Goal: Entertainment & Leisure: Consume media (video, audio)

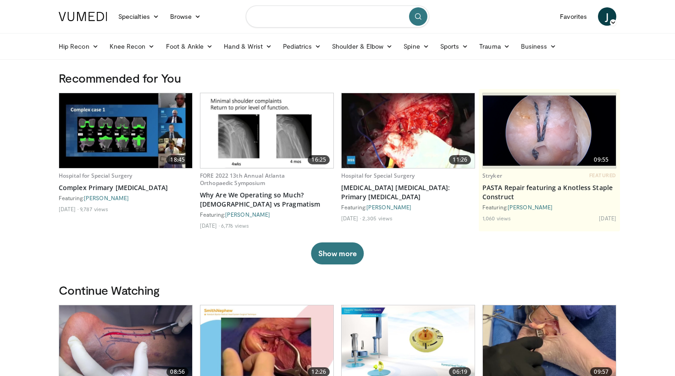
click at [309, 19] on input "Search topics, interventions" at bounding box center [338, 17] width 184 height 22
type input "**********"
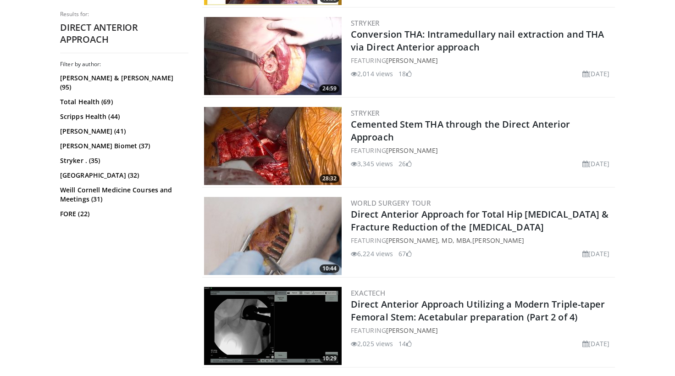
scroll to position [381, 0]
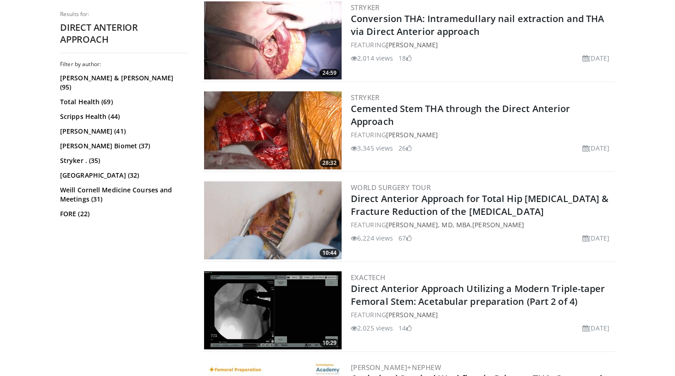
click at [296, 206] on img at bounding box center [273, 220] width 138 height 78
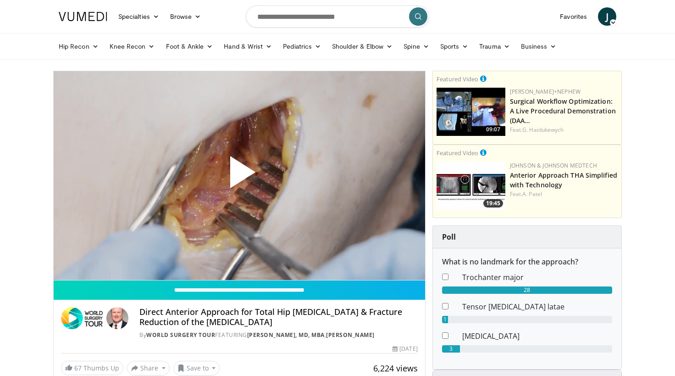
click at [240, 176] on span "Video Player" at bounding box center [240, 176] width 0 height 0
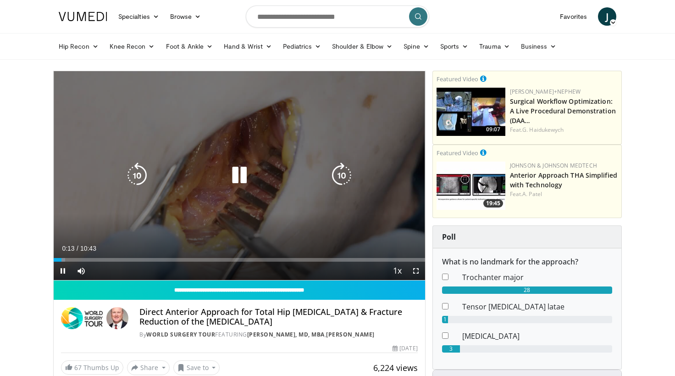
click at [114, 213] on div "10 seconds Tap to unmute" at bounding box center [240, 175] width 372 height 209
click at [281, 122] on div "10 seconds Tap to unmute" at bounding box center [240, 175] width 372 height 209
click at [259, 120] on div "10 seconds Tap to unmute" at bounding box center [240, 175] width 372 height 209
click at [266, 132] on div "10 seconds Tap to unmute" at bounding box center [240, 175] width 372 height 209
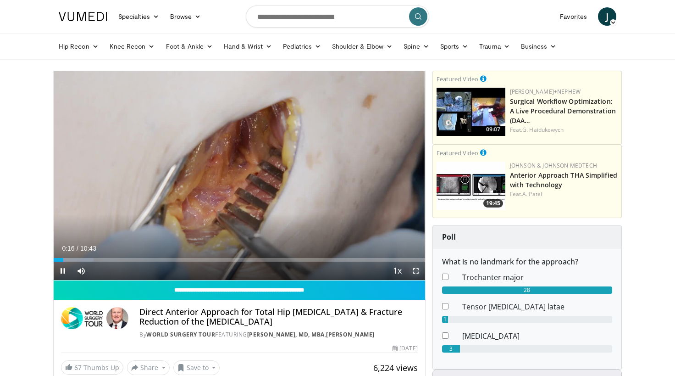
click at [418, 264] on span "Video Player" at bounding box center [416, 271] width 18 height 18
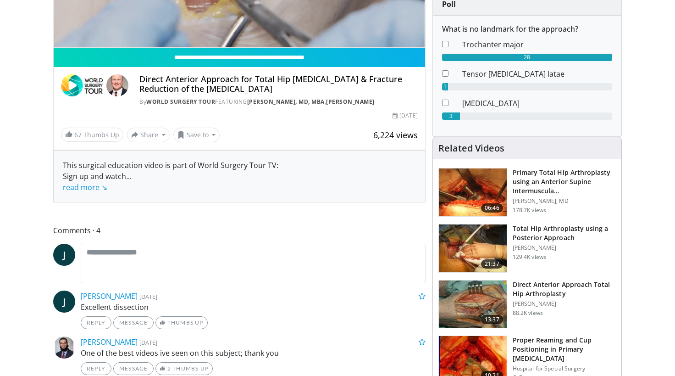
scroll to position [232, 0]
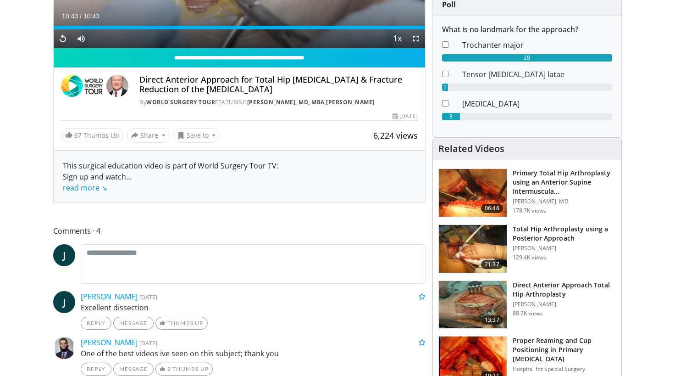
click at [490, 182] on img at bounding box center [473, 193] width 68 height 48
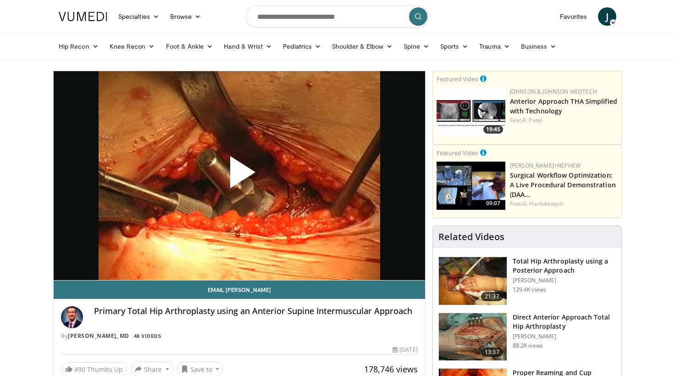
click at [240, 176] on span "Video Player" at bounding box center [240, 176] width 0 height 0
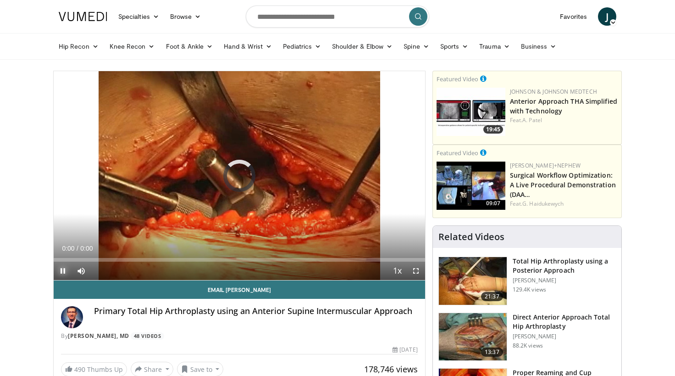
click at [65, 267] on span "Video Player" at bounding box center [63, 271] width 18 height 18
click at [61, 270] on span "Video Player" at bounding box center [63, 271] width 18 height 18
click at [416, 268] on span "Video Player" at bounding box center [416, 271] width 18 height 18
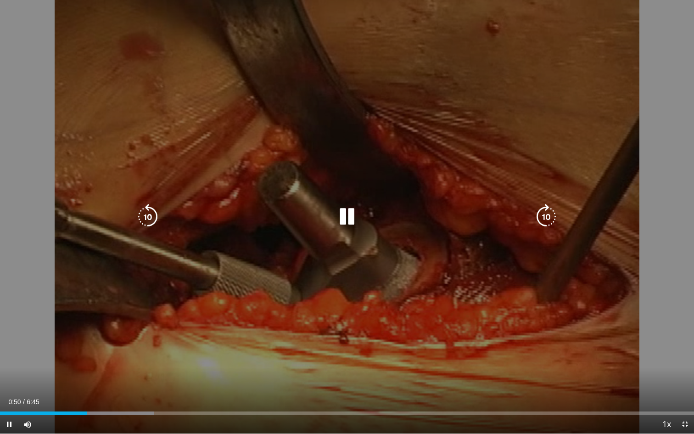
click at [347, 222] on icon "Video Player" at bounding box center [347, 217] width 26 height 26
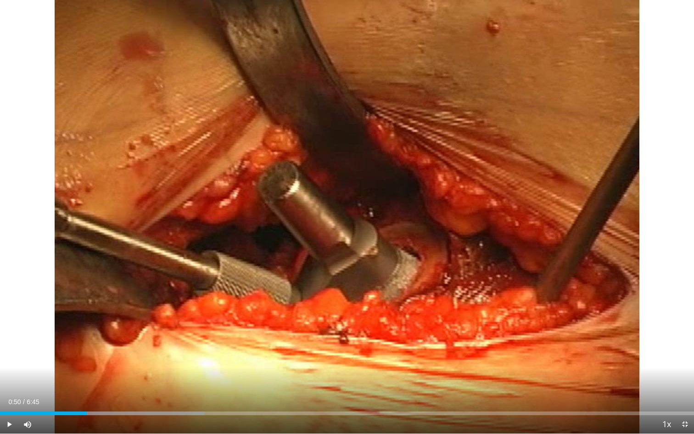
click at [299, 274] on div "10 seconds Tap to unmute" at bounding box center [347, 216] width 694 height 433
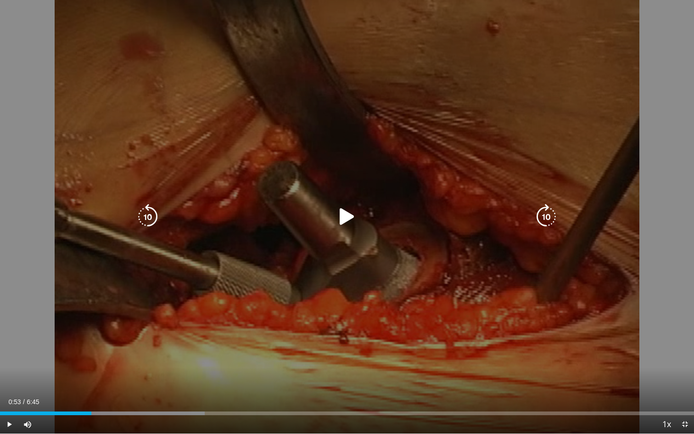
click at [296, 259] on div "10 seconds Tap to unmute" at bounding box center [347, 216] width 694 height 433
click at [348, 210] on icon "Video Player" at bounding box center [347, 217] width 26 height 26
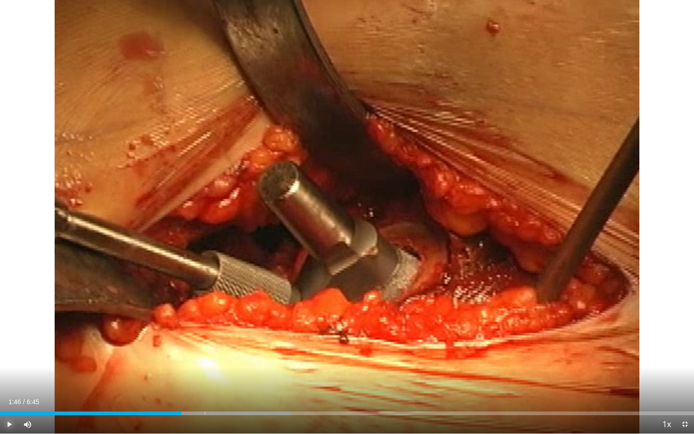
click at [7, 375] on span "Video Player" at bounding box center [9, 424] width 18 height 18
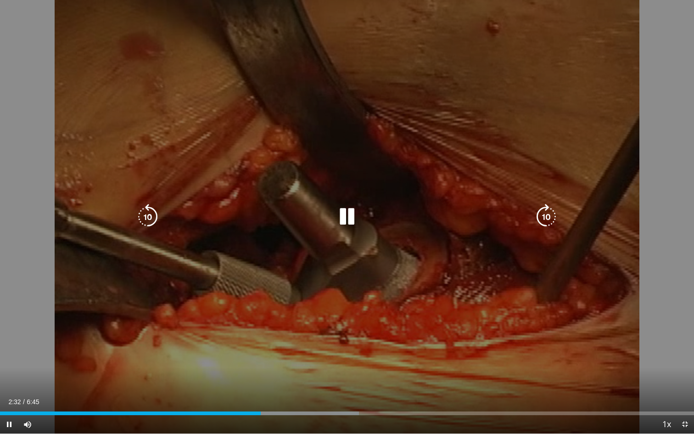
click at [343, 220] on icon "Video Player" at bounding box center [347, 217] width 26 height 26
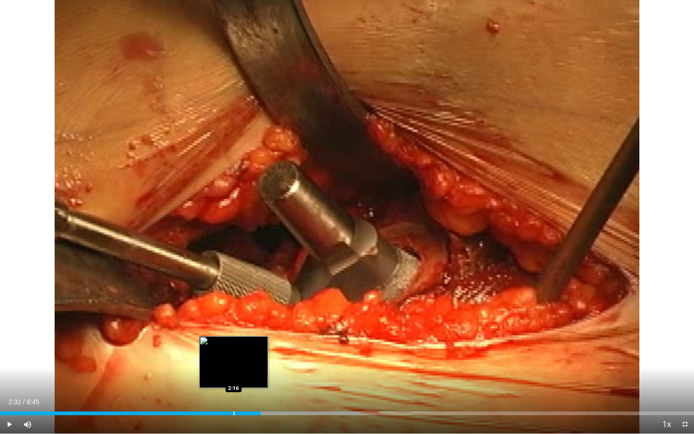
click at [234, 375] on div "2:32" at bounding box center [130, 413] width 261 height 4
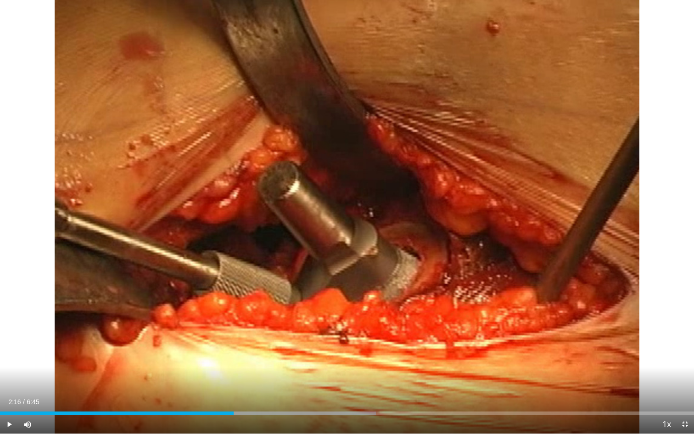
click at [348, 220] on div "10 seconds Tap to unmute" at bounding box center [347, 216] width 694 height 433
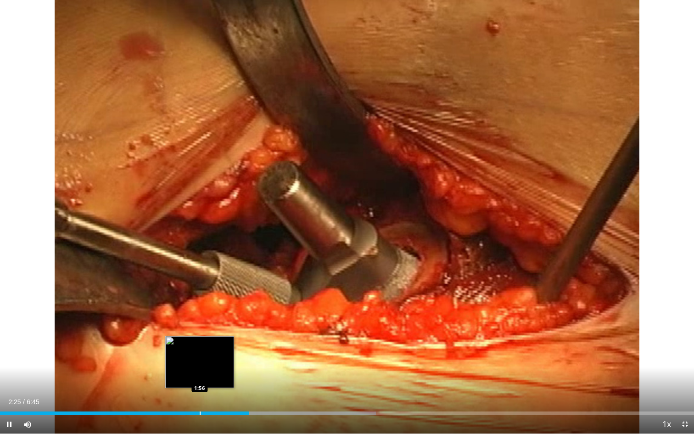
click at [200, 375] on div "Loaded : 54.16% 1:56 1:56" at bounding box center [347, 410] width 694 height 9
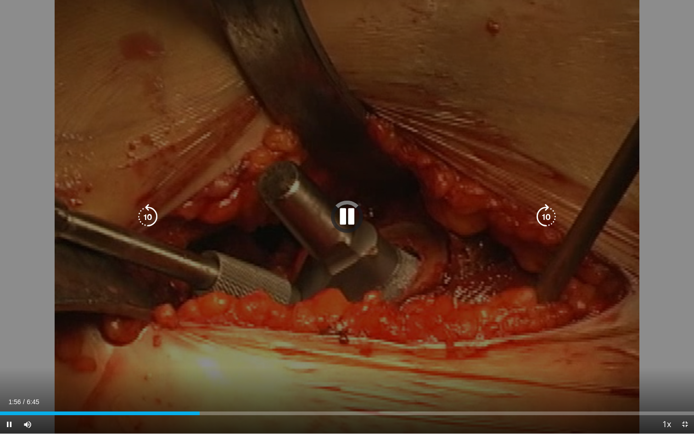
click at [349, 214] on icon "Video Player" at bounding box center [347, 217] width 26 height 26
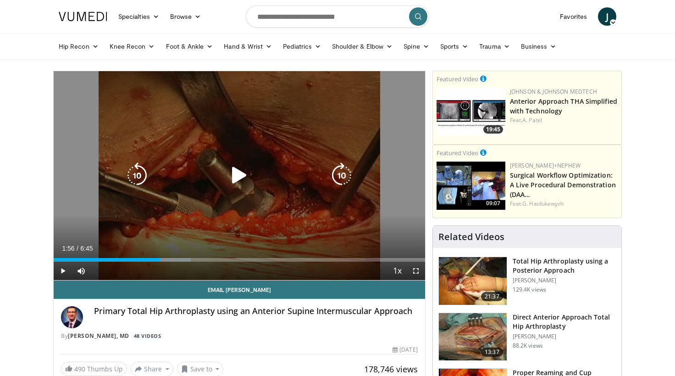
click at [238, 179] on icon "Video Player" at bounding box center [240, 175] width 26 height 26
click at [235, 180] on icon "Video Player" at bounding box center [240, 175] width 26 height 26
click at [240, 173] on icon "Video Player" at bounding box center [240, 175] width 26 height 26
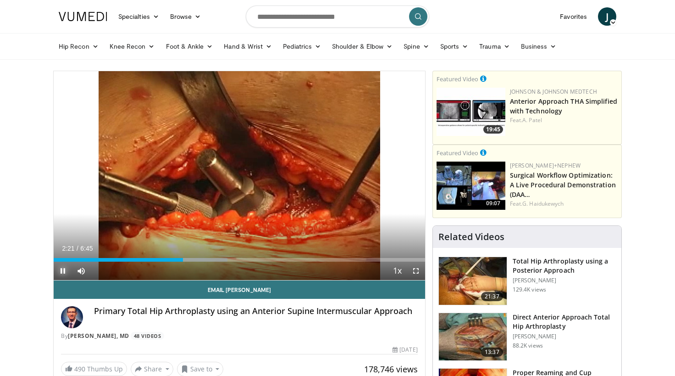
click at [65, 271] on span "Video Player" at bounding box center [63, 271] width 18 height 18
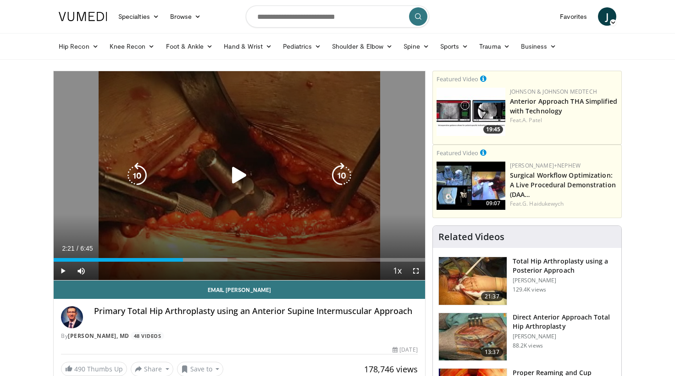
click at [278, 150] on div "10 seconds Tap to unmute" at bounding box center [240, 175] width 372 height 209
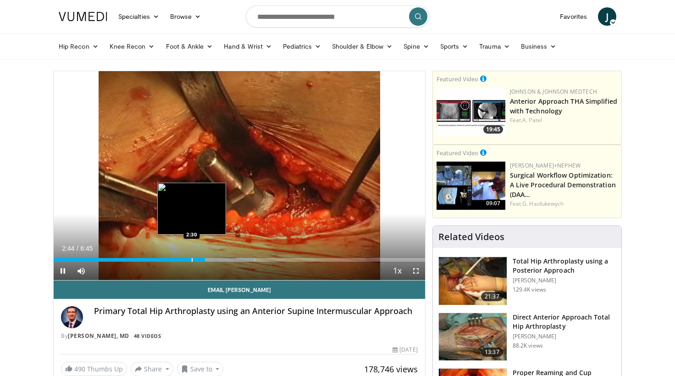
click at [192, 259] on div "Progress Bar" at bounding box center [192, 260] width 1 height 4
click at [185, 261] on div "2:32" at bounding box center [124, 260] width 140 height 4
click at [176, 259] on div "2:24" at bounding box center [120, 260] width 132 height 4
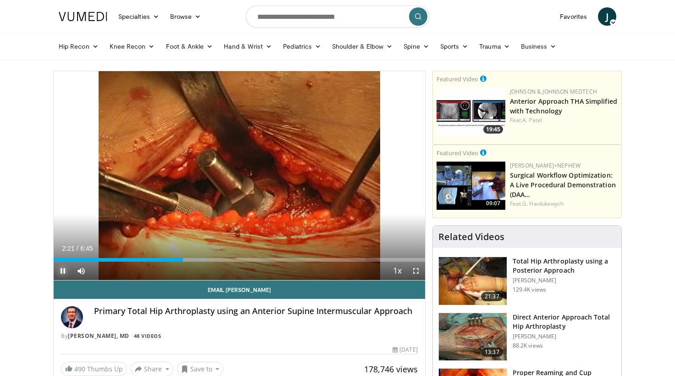
click at [64, 271] on span "Video Player" at bounding box center [63, 271] width 18 height 18
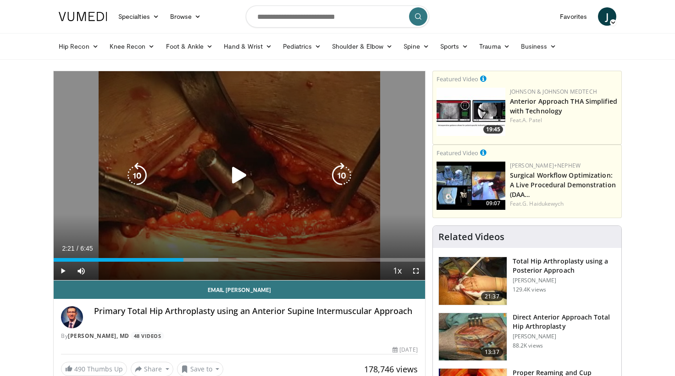
click at [237, 178] on icon "Video Player" at bounding box center [240, 175] width 26 height 26
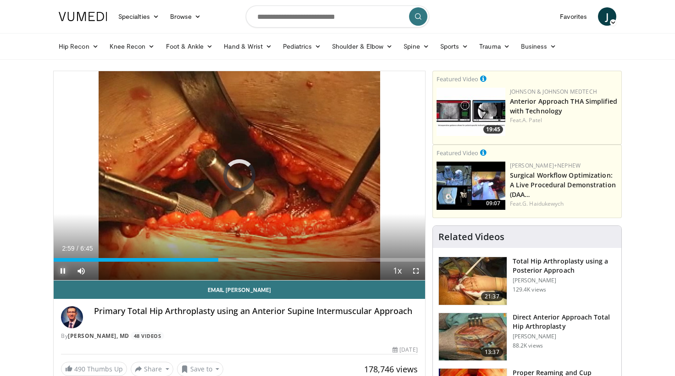
click at [60, 271] on span "Video Player" at bounding box center [63, 271] width 18 height 18
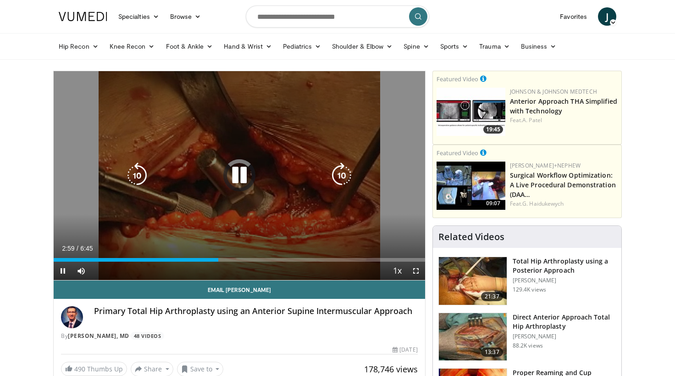
click at [245, 187] on icon "Video Player" at bounding box center [240, 175] width 26 height 26
click at [235, 178] on icon "Video Player" at bounding box center [240, 175] width 26 height 26
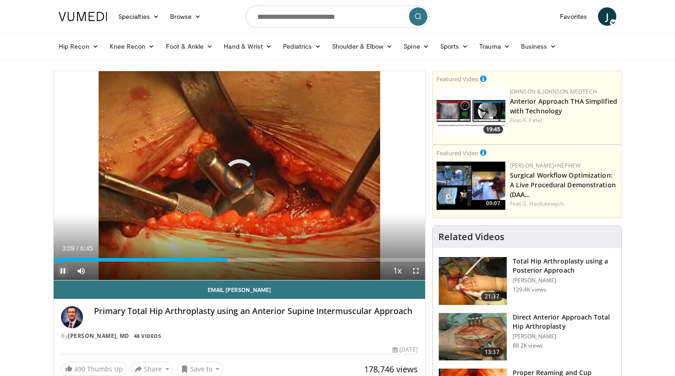
click at [62, 273] on span "Video Player" at bounding box center [63, 271] width 18 height 18
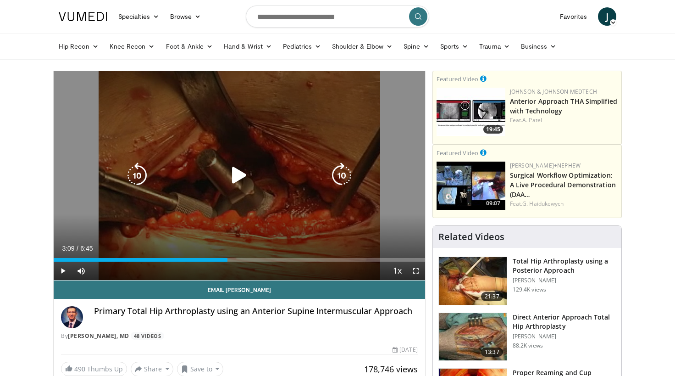
click at [242, 174] on icon "Video Player" at bounding box center [240, 175] width 26 height 26
click at [240, 174] on icon "Video Player" at bounding box center [240, 175] width 26 height 26
click at [244, 176] on icon "Video Player" at bounding box center [240, 175] width 26 height 26
click at [236, 174] on icon "Video Player" at bounding box center [240, 175] width 26 height 26
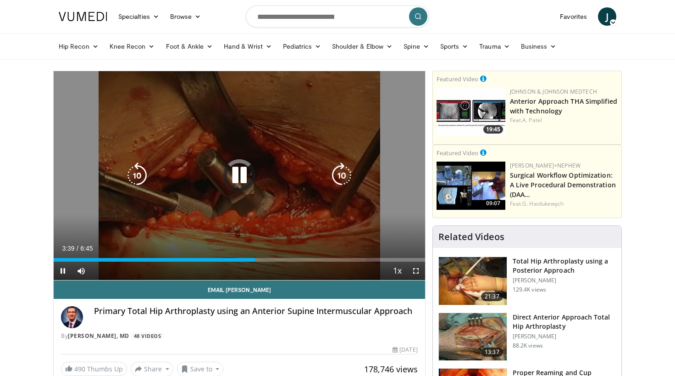
click at [240, 170] on icon "Video Player" at bounding box center [240, 175] width 26 height 26
click at [321, 169] on div "Video Player" at bounding box center [239, 175] width 223 height 18
click at [237, 173] on icon "Video Player" at bounding box center [240, 175] width 26 height 26
click at [242, 200] on div "10 seconds Tap to unmute" at bounding box center [240, 175] width 372 height 209
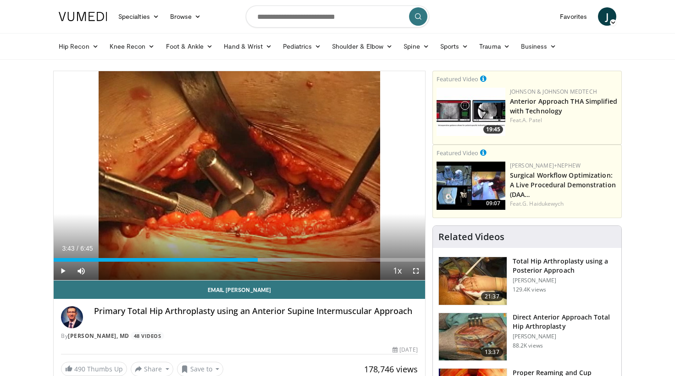
click at [242, 200] on div "10 seconds Tap to unmute" at bounding box center [240, 175] width 372 height 209
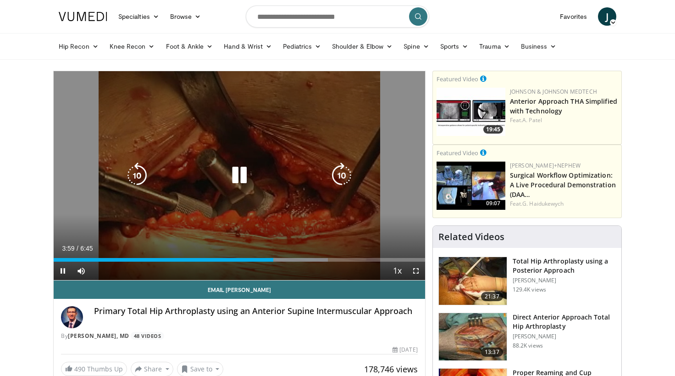
click at [242, 182] on icon "Video Player" at bounding box center [240, 175] width 26 height 26
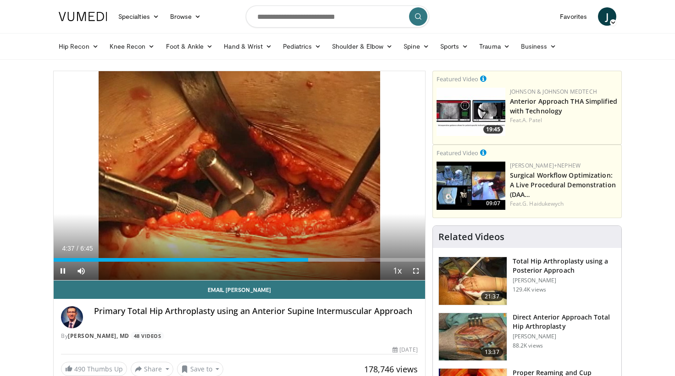
click at [295, 262] on div "Current Time 4:37 / Duration 6:45 Pause Skip Backward Skip Forward Mute 0% Load…" at bounding box center [240, 271] width 372 height 18
click at [291, 262] on div "Current Time 4:39 / Duration 6:45 Pause Skip Backward Skip Forward Mute 0% Load…" at bounding box center [240, 271] width 372 height 18
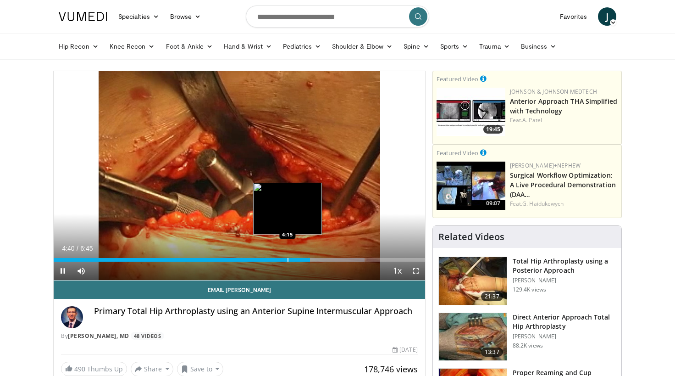
click at [288, 258] on div "Progress Bar" at bounding box center [288, 260] width 1 height 4
click at [284, 260] on div "4:11" at bounding box center [171, 260] width 235 height 4
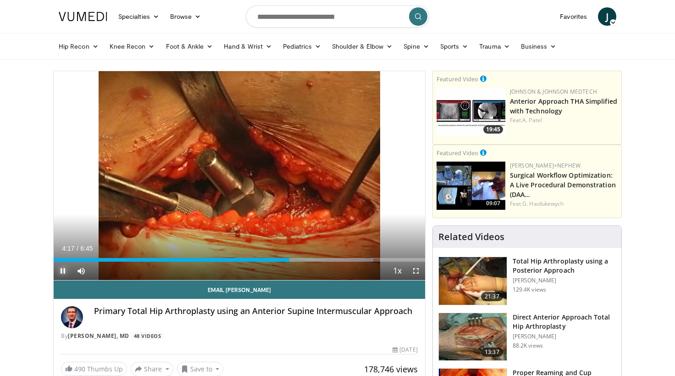
click at [66, 269] on span "Video Player" at bounding box center [63, 271] width 18 height 18
click at [281, 259] on div "4:08" at bounding box center [172, 260] width 236 height 4
click at [61, 269] on span "Video Player" at bounding box center [63, 271] width 18 height 18
click at [65, 274] on span "Video Player" at bounding box center [63, 271] width 18 height 18
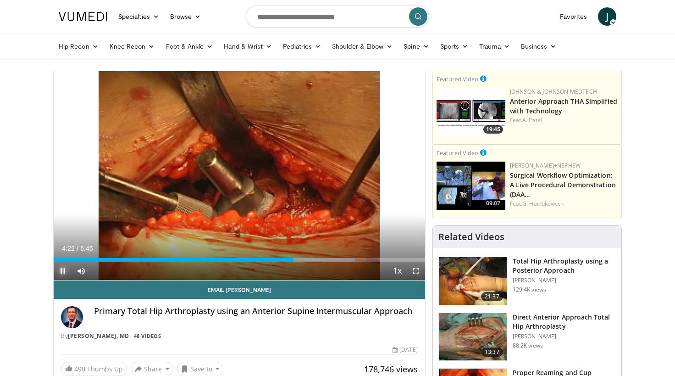
click at [63, 271] on span "Video Player" at bounding box center [63, 271] width 18 height 18
click at [277, 262] on div "Current Time 4:22 / Duration 6:45 Play Skip Backward Skip Forward Mute 0% Loade…" at bounding box center [240, 271] width 372 height 18
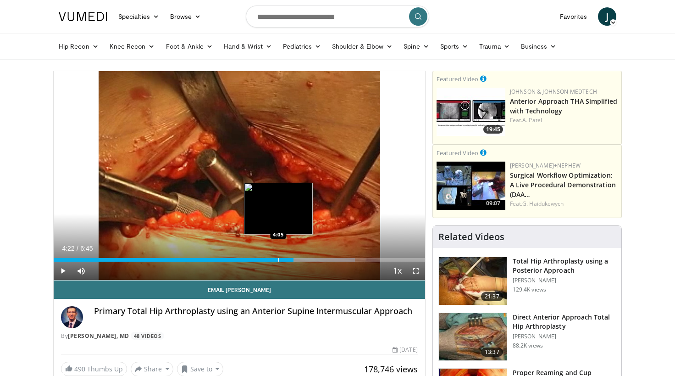
click at [279, 260] on div "Progress Bar" at bounding box center [279, 260] width 1 height 4
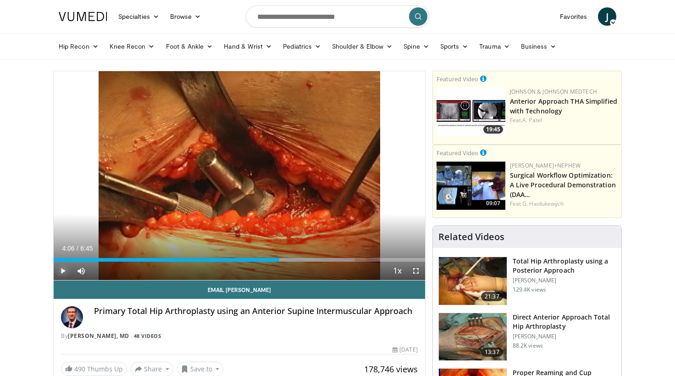
click at [64, 268] on span "Video Player" at bounding box center [63, 271] width 18 height 18
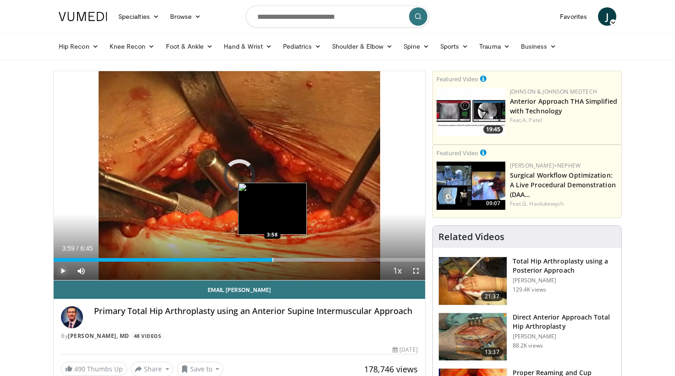
click at [273, 260] on div "Progress Bar" at bounding box center [273, 260] width 1 height 4
click at [273, 260] on video-js "**********" at bounding box center [240, 175] width 372 height 209
click at [274, 260] on div "4:14" at bounding box center [170, 260] width 233 height 4
click at [274, 260] on div "4:01" at bounding box center [164, 260] width 221 height 4
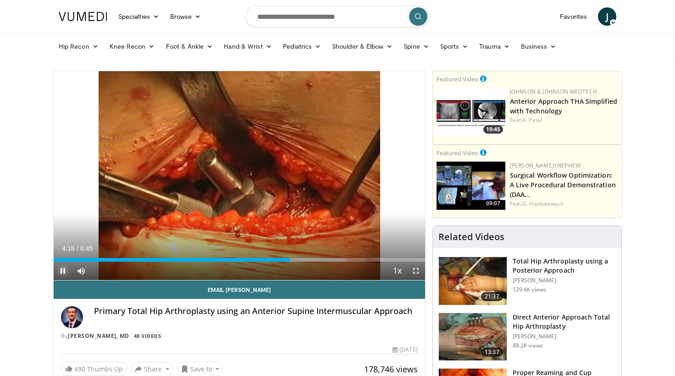
click at [65, 267] on span "Video Player" at bounding box center [63, 271] width 18 height 18
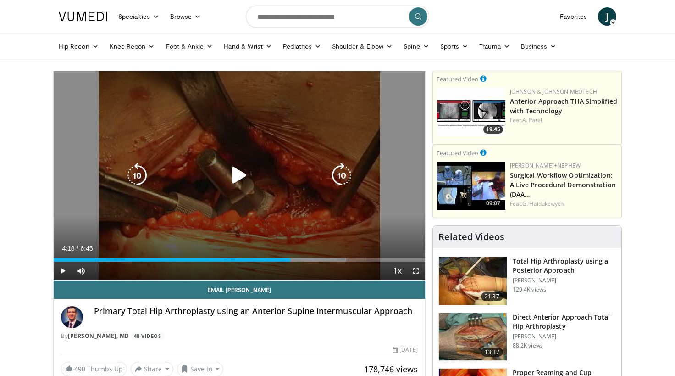
click at [243, 169] on icon "Video Player" at bounding box center [240, 175] width 26 height 26
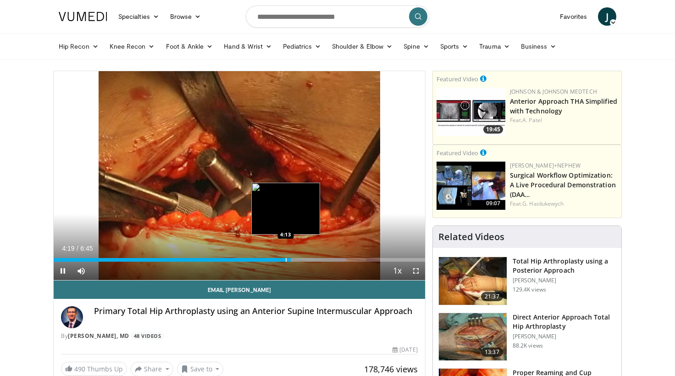
click at [286, 257] on div "Loaded : 78.74% 4:19 4:13" at bounding box center [240, 257] width 372 height 9
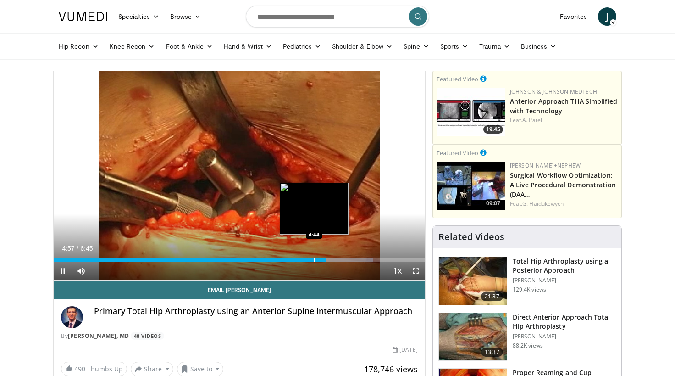
click at [315, 260] on div "Progress Bar" at bounding box center [314, 260] width 1 height 4
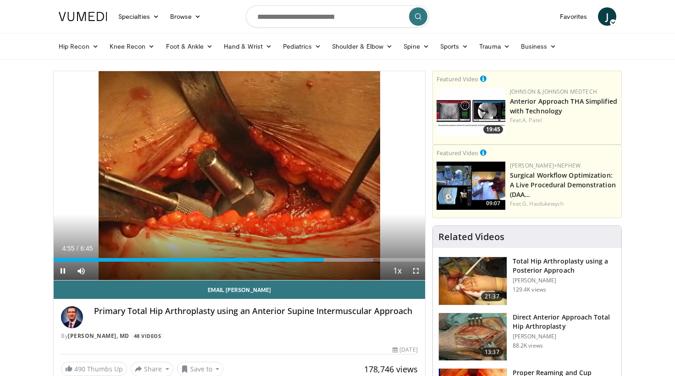
click at [312, 264] on div "Current Time 4:55 / Duration 6:45 Pause Skip Backward Skip Forward Mute 100% Lo…" at bounding box center [240, 271] width 372 height 18
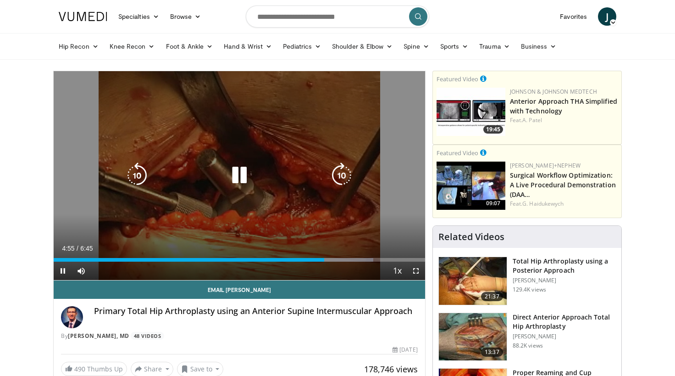
click at [313, 259] on div "4:55" at bounding box center [189, 260] width 271 height 4
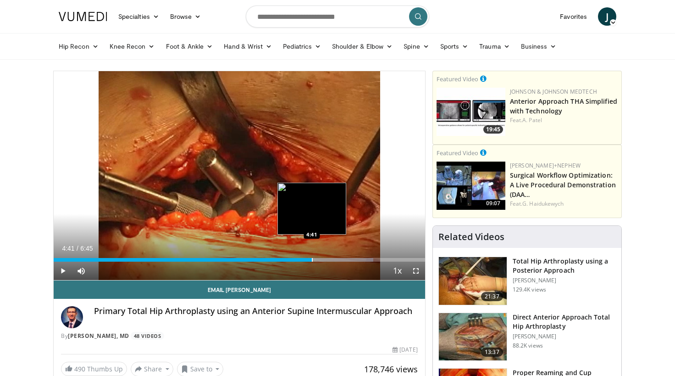
click at [312, 260] on div "Progress Bar" at bounding box center [312, 260] width 1 height 4
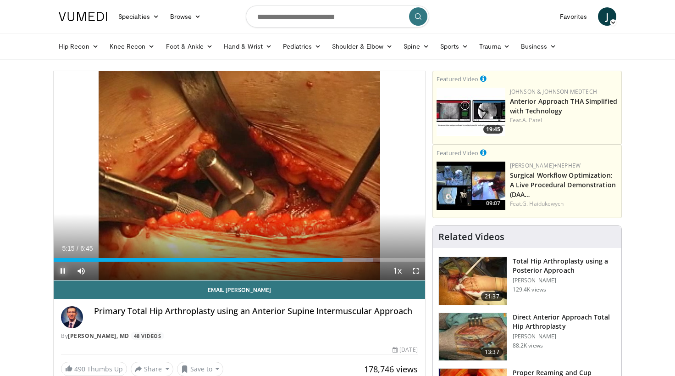
click at [63, 269] on span "Video Player" at bounding box center [63, 271] width 18 height 18
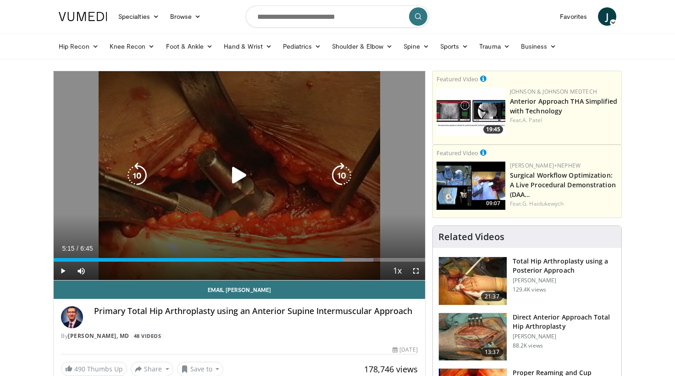
click at [243, 128] on div "10 seconds Tap to unmute" at bounding box center [240, 175] width 372 height 209
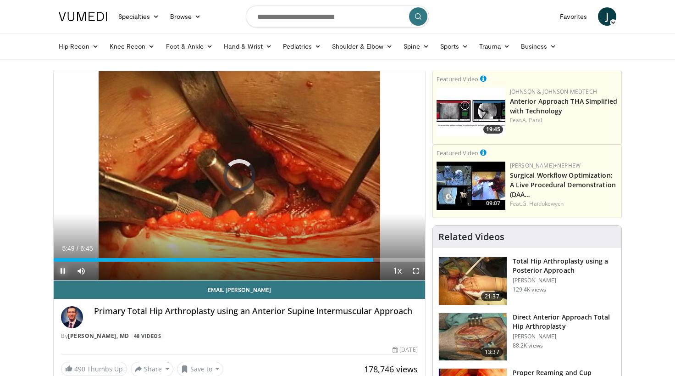
click at [63, 270] on span "Video Player" at bounding box center [63, 271] width 18 height 18
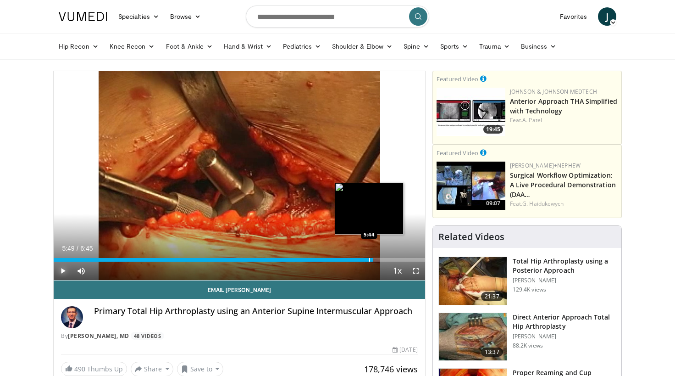
click at [371, 258] on div "5:49" at bounding box center [214, 260] width 320 height 4
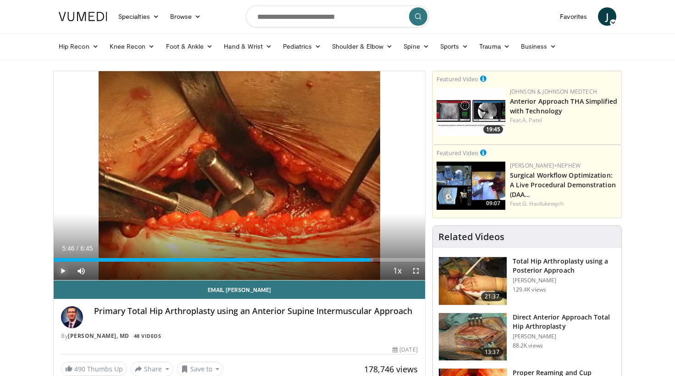
click at [61, 273] on span "Video Player" at bounding box center [63, 271] width 18 height 18
